Goal: Browse casually: Explore the website without a specific task or goal

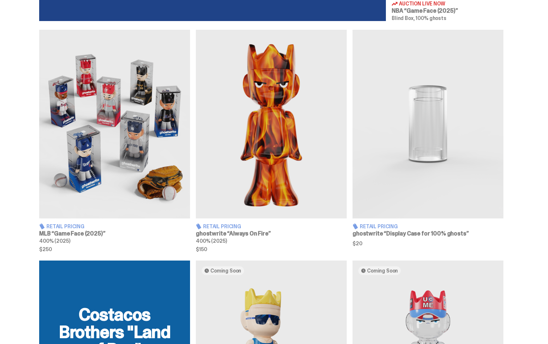
scroll to position [415, 0]
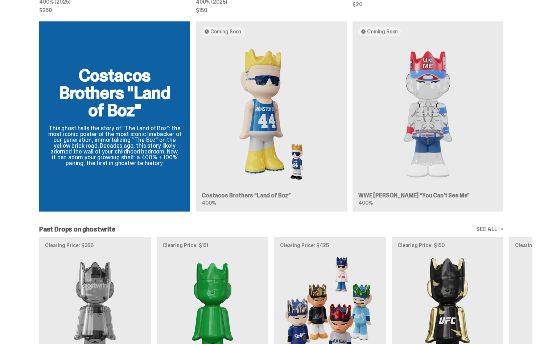
scroll to position [652, 0]
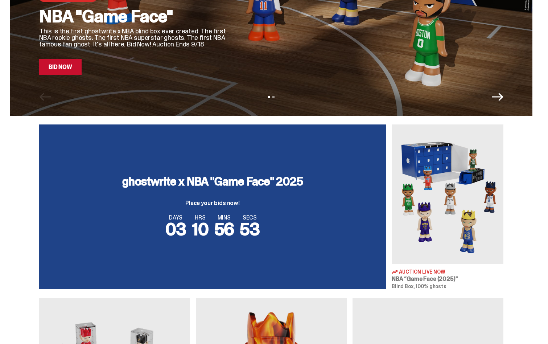
scroll to position [147, 0]
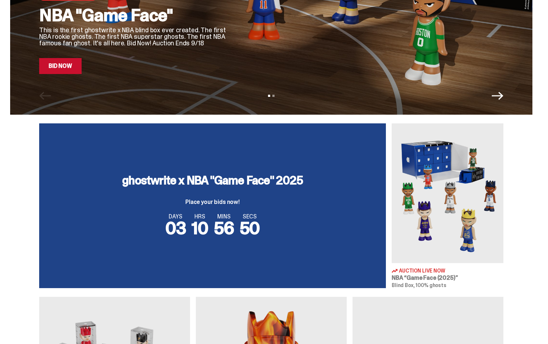
click at [417, 193] on img at bounding box center [448, 193] width 112 height 140
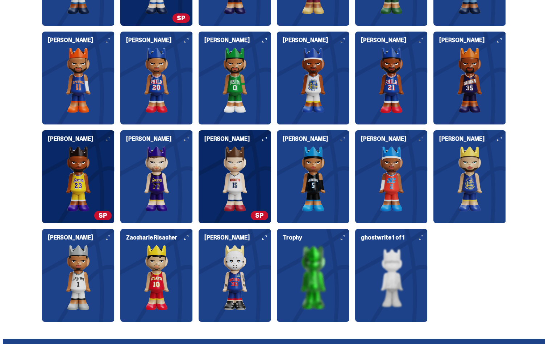
scroll to position [861, 0]
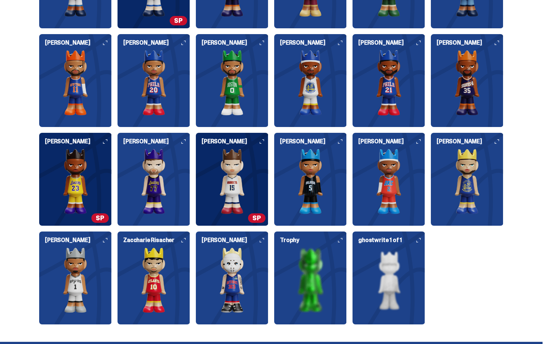
click at [246, 286] on img at bounding box center [232, 279] width 73 height 65
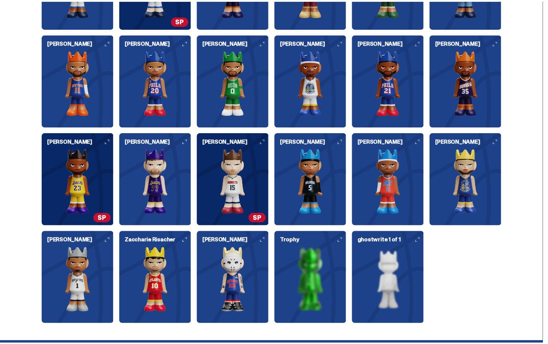
scroll to position [597, 0]
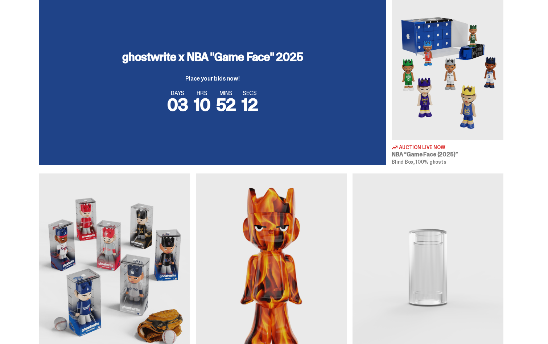
scroll to position [270, 0]
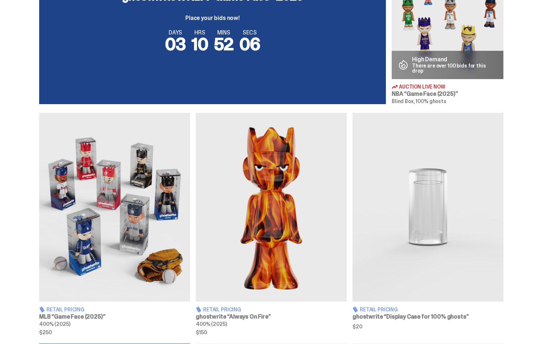
scroll to position [330, 0]
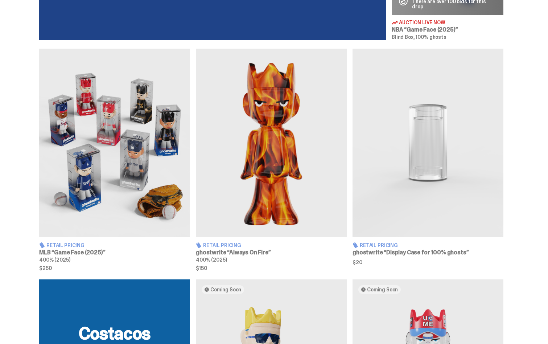
scroll to position [395, 0]
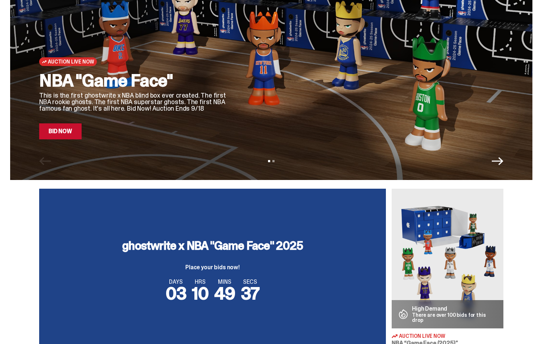
scroll to position [88, 0]
